Goal: Transaction & Acquisition: Purchase product/service

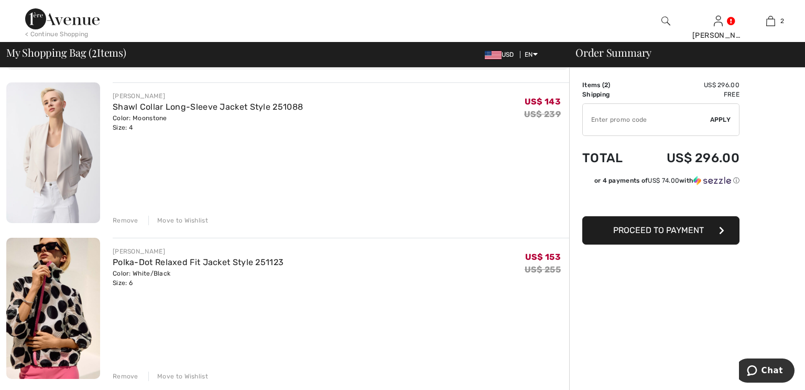
scroll to position [38, 0]
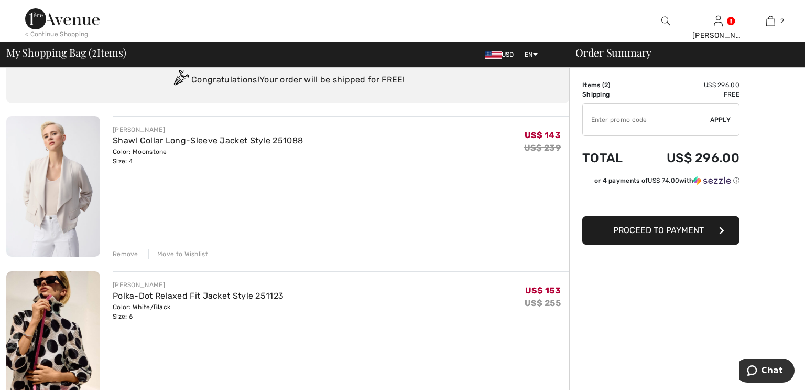
click at [122, 255] on div "Remove" at bounding box center [126, 253] width 26 height 9
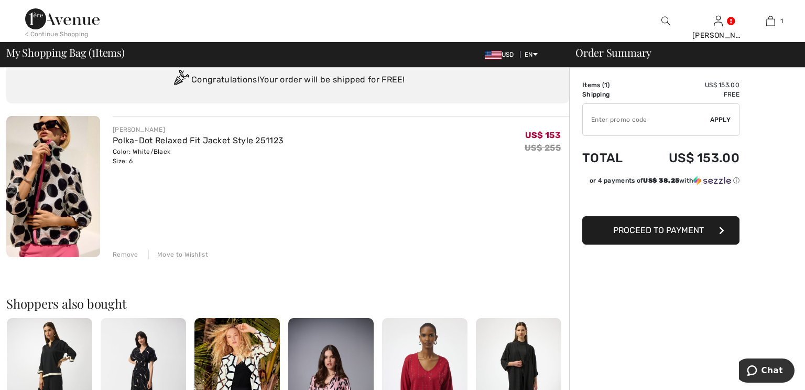
click at [58, 180] on img at bounding box center [53, 186] width 94 height 141
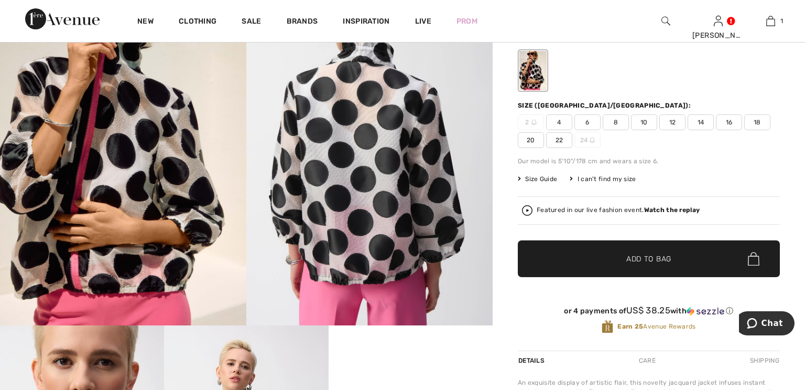
scroll to position [111, 0]
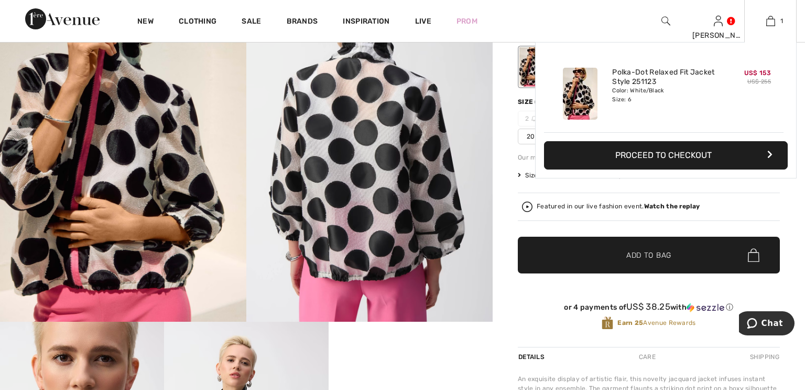
click at [626, 149] on button "Proceed to Checkout" at bounding box center [666, 155] width 244 height 28
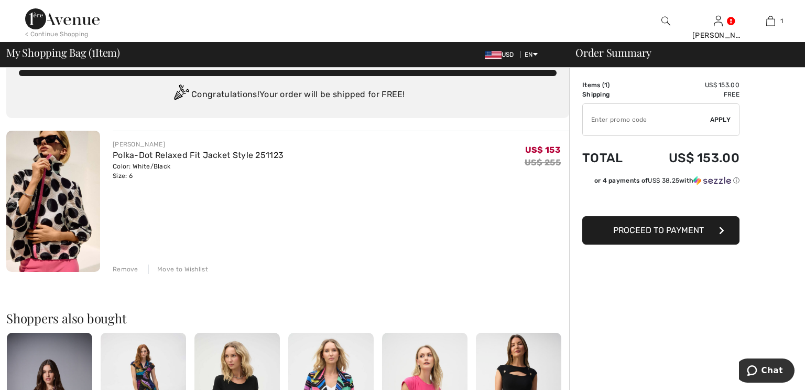
scroll to position [82, 0]
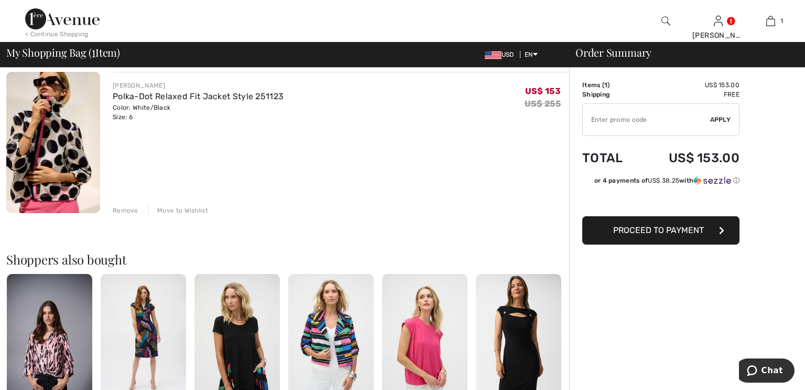
click at [664, 229] on span "Proceed to Payment" at bounding box center [659, 230] width 91 height 10
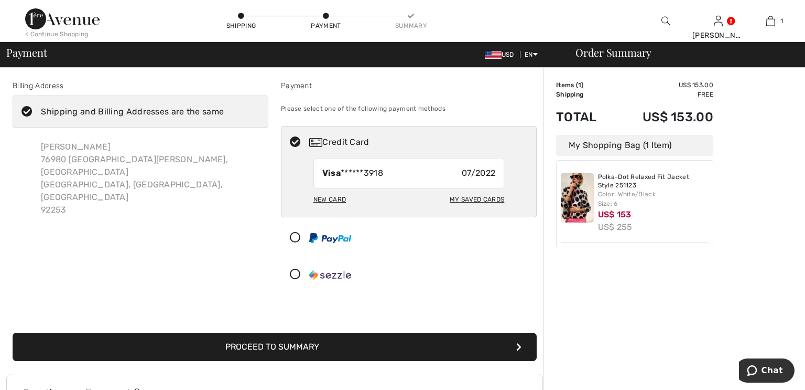
click at [476, 198] on div "My Saved Cards" at bounding box center [477, 199] width 55 height 18
radio input "true"
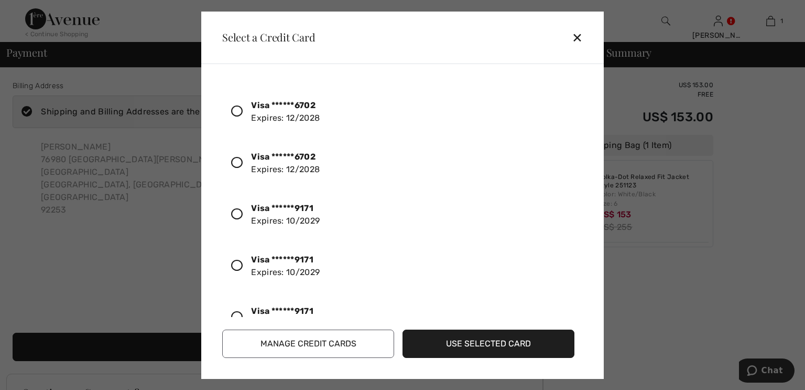
scroll to position [631, 0]
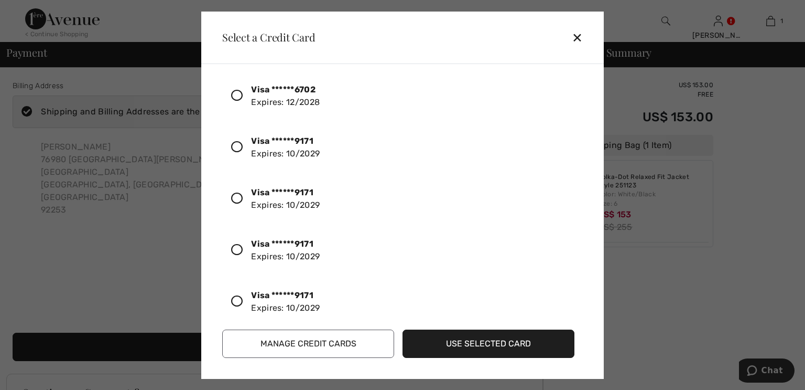
click at [235, 195] on icon at bounding box center [237, 198] width 12 height 12
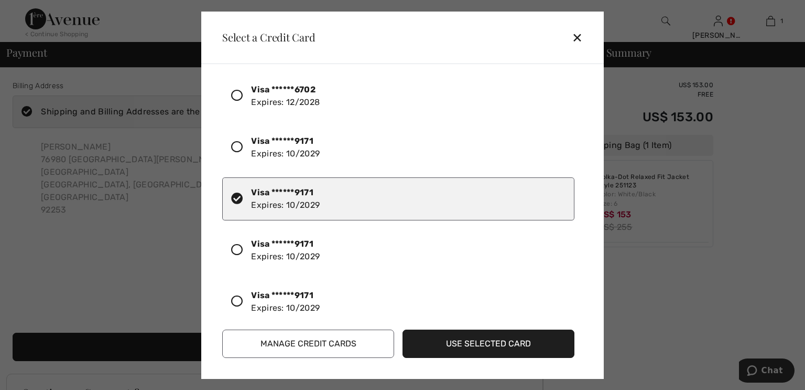
click at [490, 343] on button "Use Selected Card" at bounding box center [489, 343] width 172 height 28
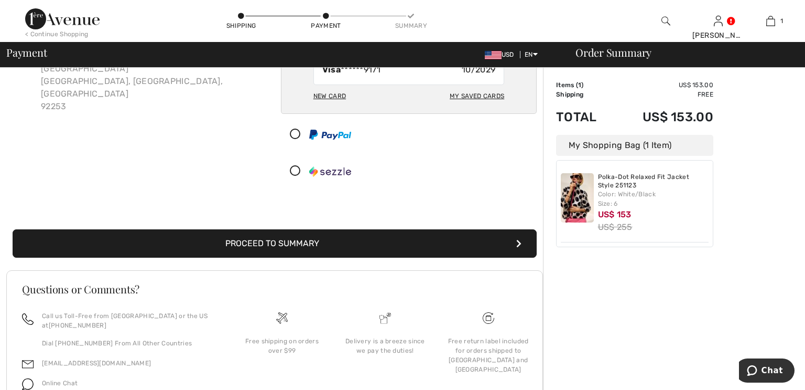
scroll to position [156, 0]
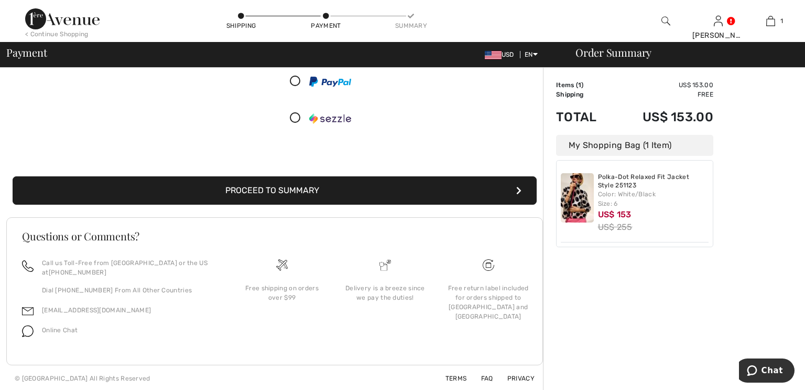
click at [521, 191] on icon "submit" at bounding box center [519, 190] width 5 height 8
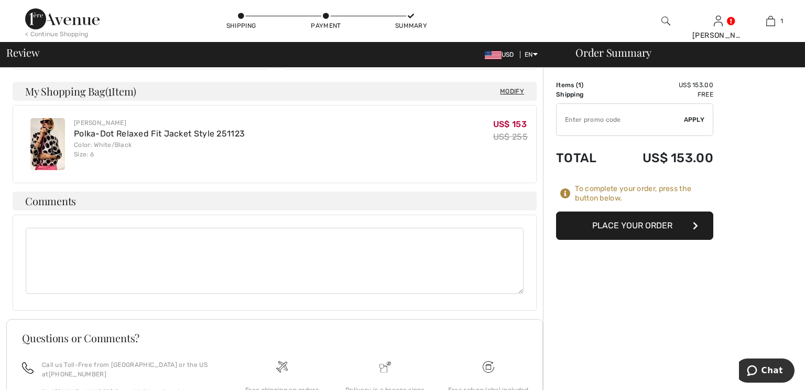
scroll to position [354, 0]
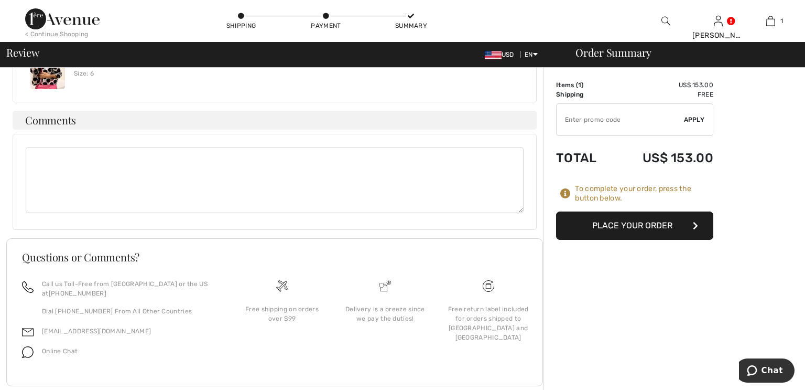
click at [600, 223] on button "Place Your Order" at bounding box center [634, 225] width 157 height 28
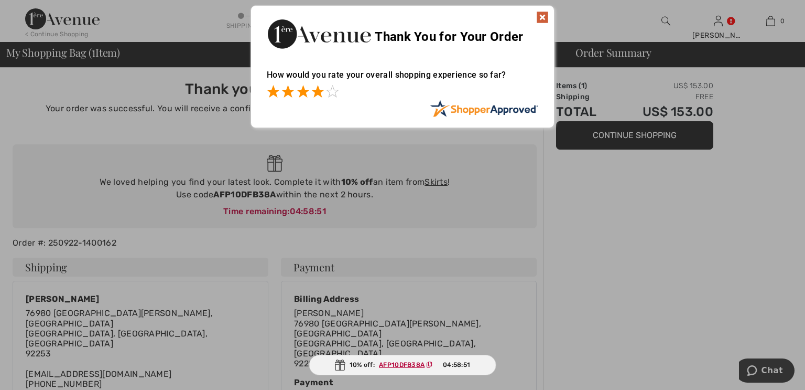
click at [316, 90] on span at bounding box center [317, 91] width 13 height 13
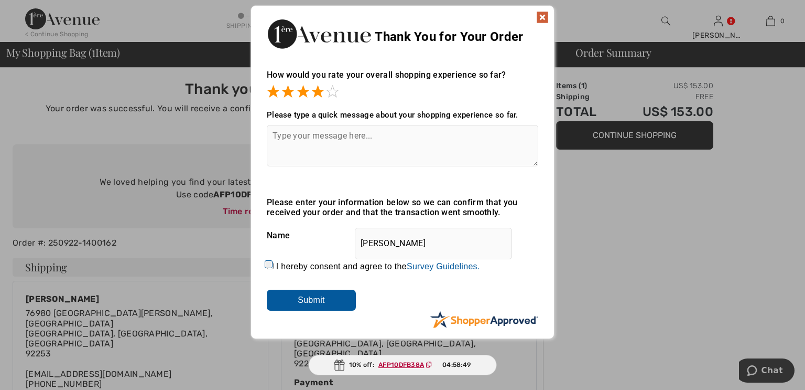
click at [312, 296] on input "Submit" at bounding box center [311, 299] width 89 height 21
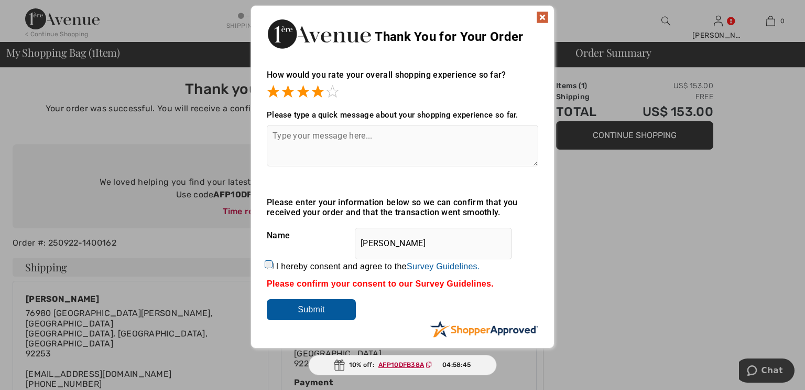
click at [307, 311] on input "Submit" at bounding box center [311, 309] width 89 height 21
click at [543, 13] on img at bounding box center [542, 17] width 13 height 13
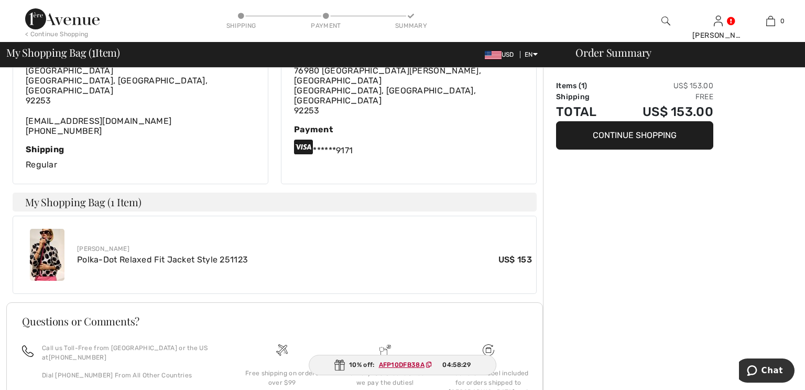
scroll to position [318, 0]
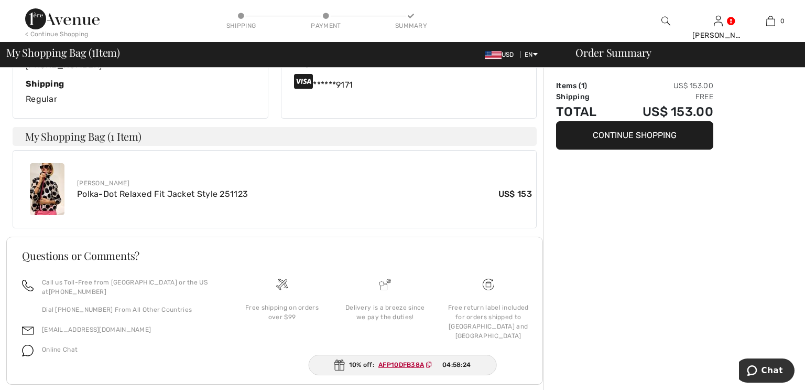
click at [396, 364] on ins "AFP10DFB38A" at bounding box center [402, 364] width 46 height 7
click at [455, 364] on span "04:58:12" at bounding box center [456, 364] width 27 height 9
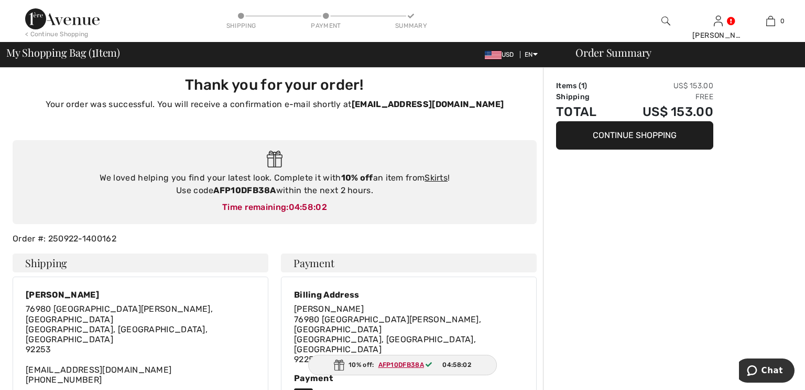
scroll to position [0, 0]
